Goal: Information Seeking & Learning: Learn about a topic

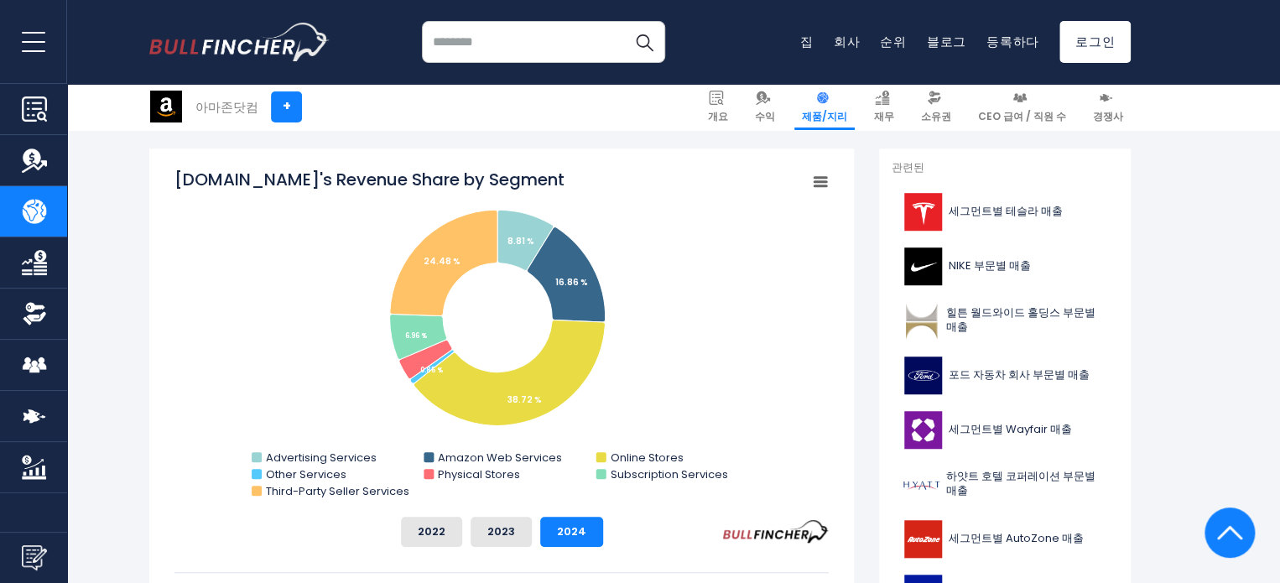
scroll to position [420, 0]
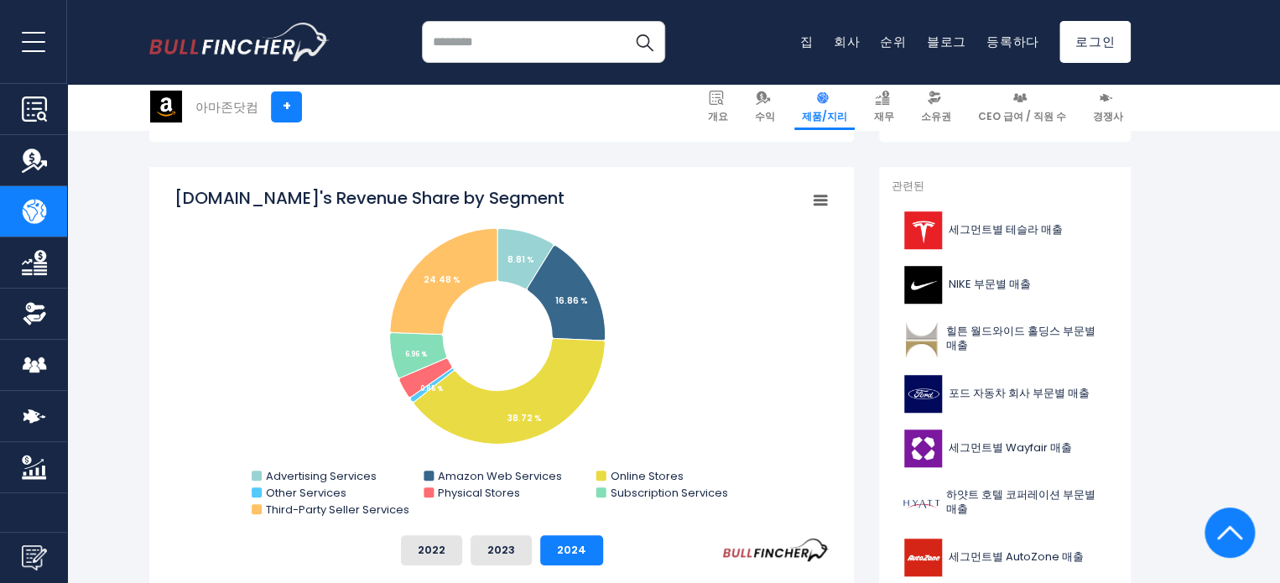
click at [675, 411] on rect "Amazon.com의 세그먼트별 매출 점유율" at bounding box center [502, 354] width 654 height 336
drag, startPoint x: 148, startPoint y: 51, endPoint x: 311, endPoint y: 50, distance: 163.6
click at [311, 50] on div "최근 검색 인기 검색어 Apple 개요" at bounding box center [640, 42] width 1007 height 84
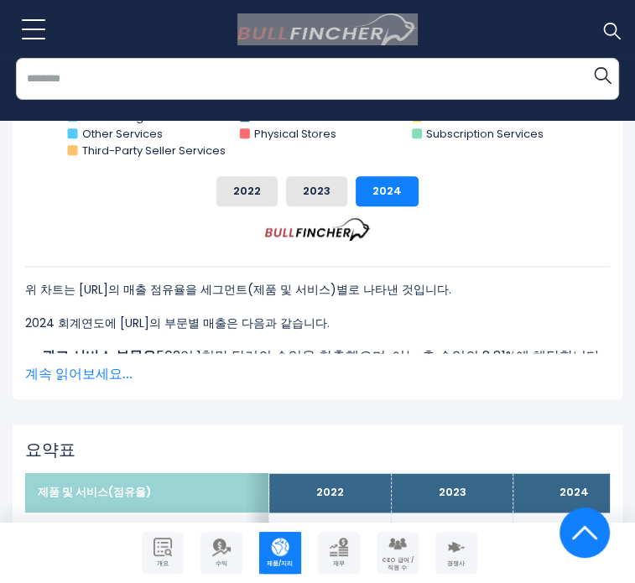
scroll to position [785, 0]
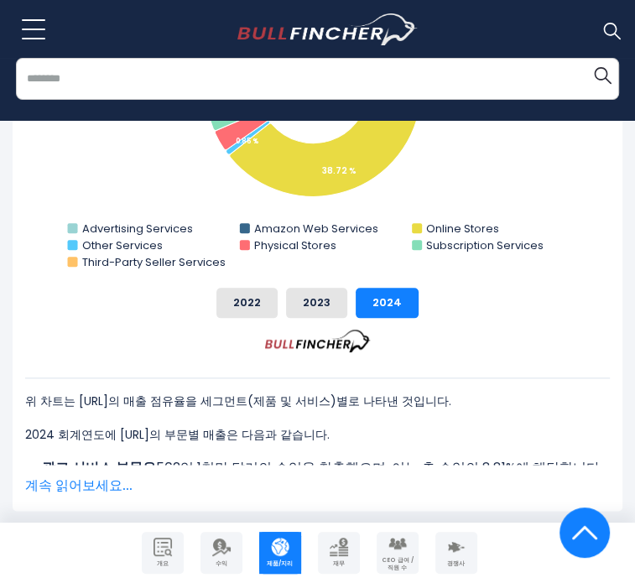
click at [94, 476] on font "계속 읽어보세요..." at bounding box center [78, 485] width 107 height 19
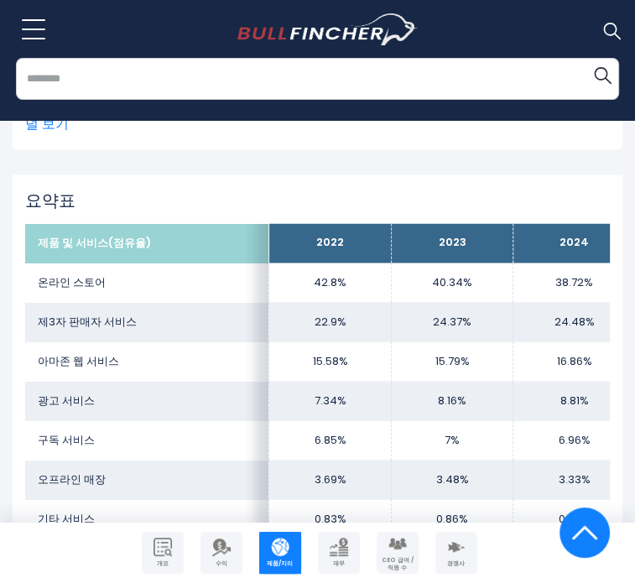
scroll to position [1373, 0]
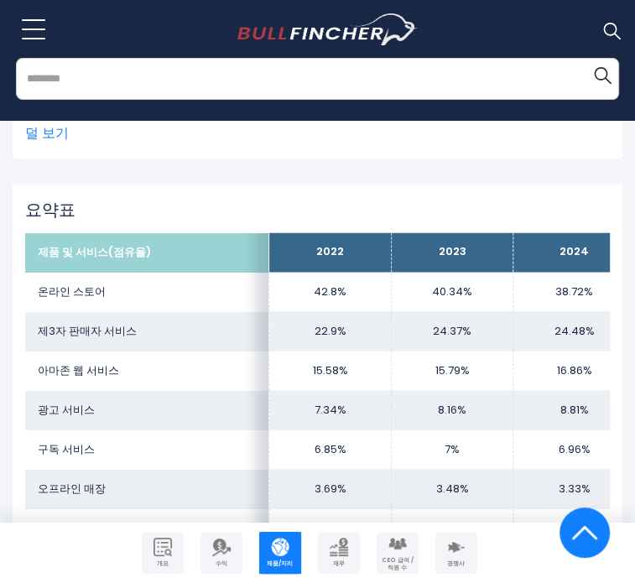
click at [313, 199] on h2 "요약표" at bounding box center [317, 209] width 585 height 20
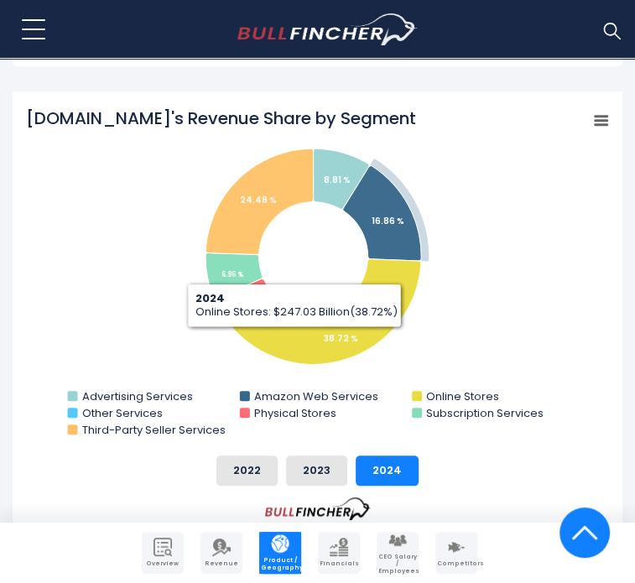
scroll to position [1037, 0]
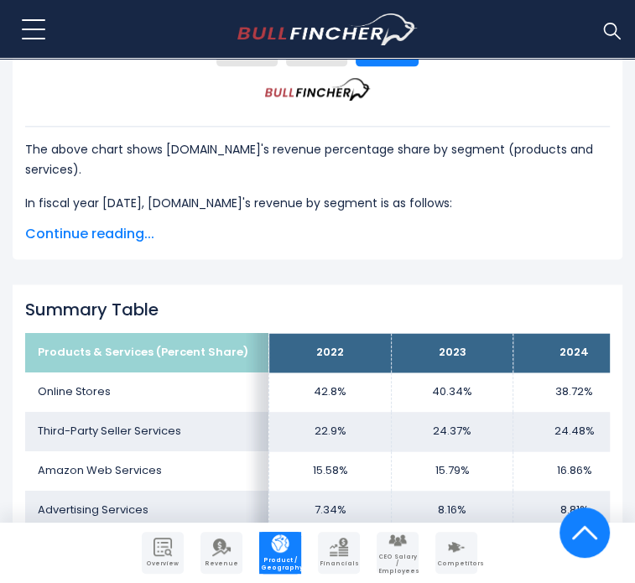
click at [135, 224] on span "Continue reading..." at bounding box center [317, 234] width 585 height 20
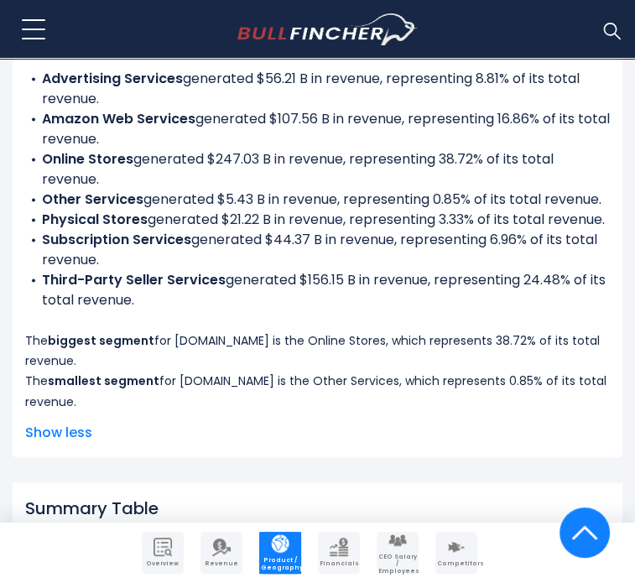
scroll to position [1205, 0]
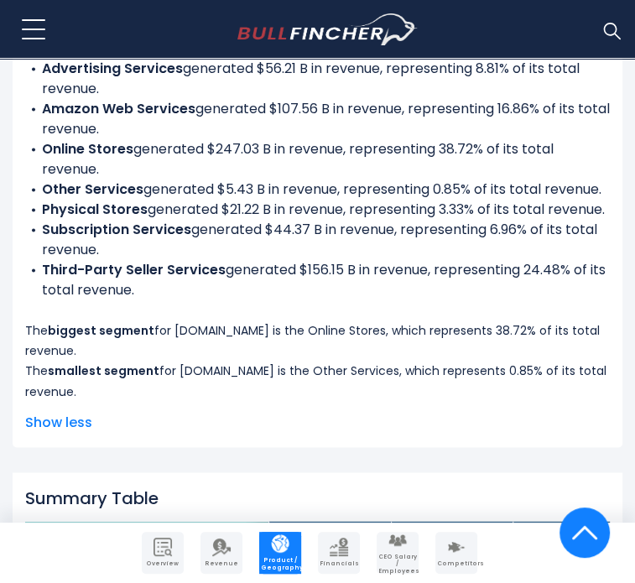
click at [64, 412] on span "Show less" at bounding box center [317, 422] width 585 height 20
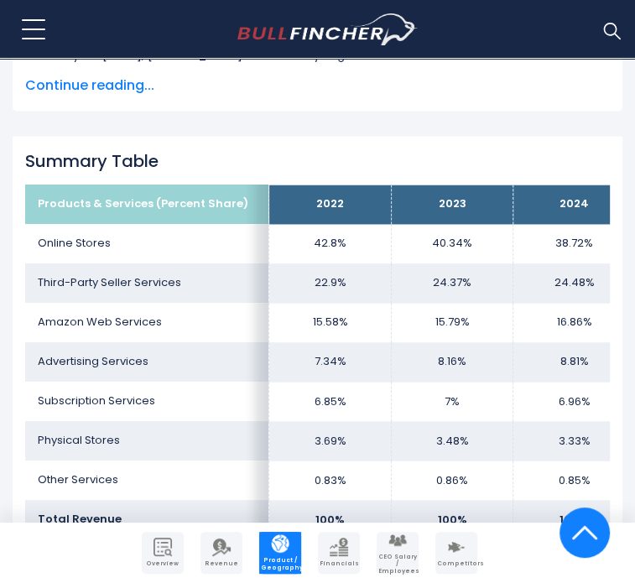
scroll to position [953, 0]
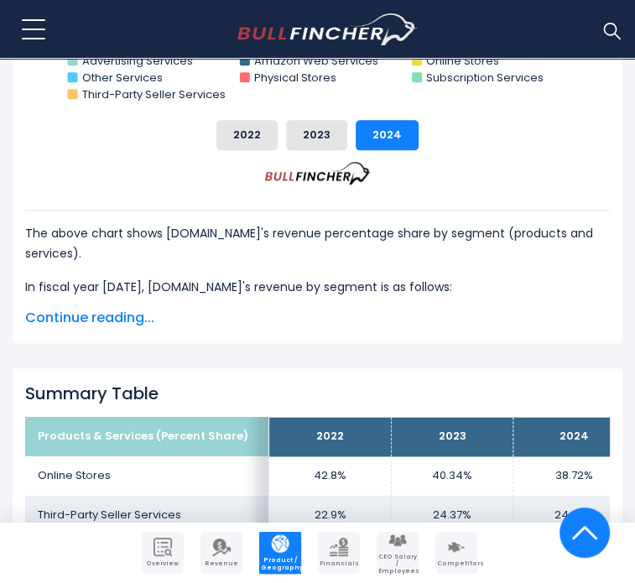
click at [142, 308] on span "Continue reading..." at bounding box center [317, 318] width 585 height 20
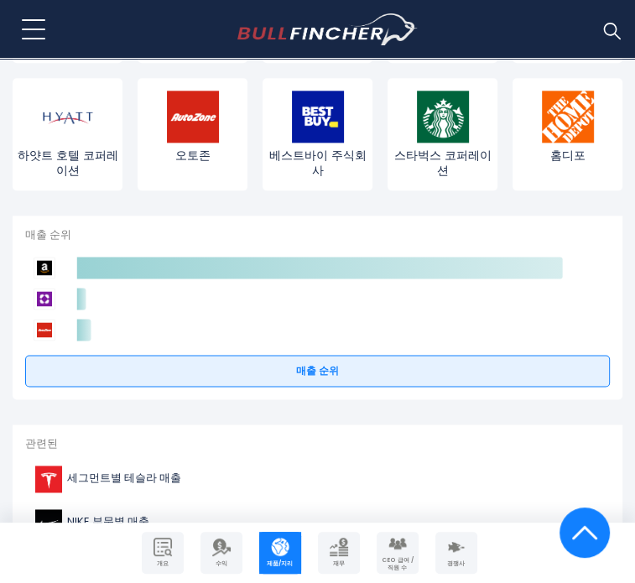
scroll to position [4309, 0]
